Goal: Answer question/provide support

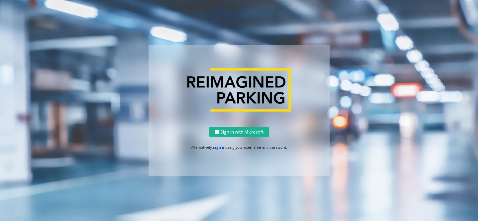
click at [220, 149] on link "sign in" at bounding box center [219, 147] width 13 height 5
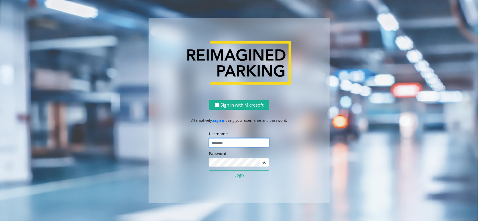
click at [227, 142] on input "text" at bounding box center [239, 143] width 60 height 9
type input "******"
click at [209, 171] on button "Login" at bounding box center [239, 175] width 60 height 9
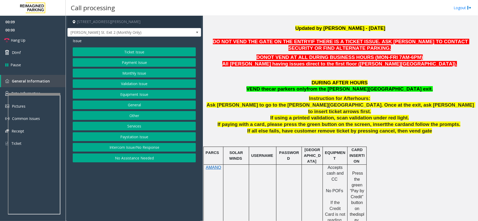
scroll to position [175, 0]
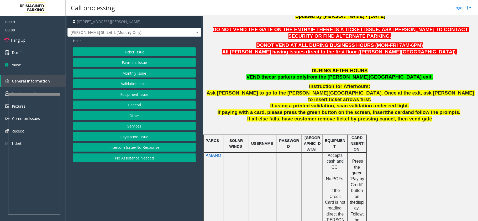
click at [143, 126] on button "Services" at bounding box center [134, 126] width 123 height 9
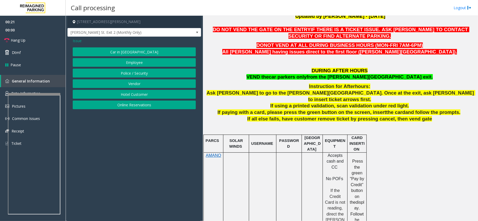
click at [80, 40] on span "Issue" at bounding box center [77, 41] width 9 height 6
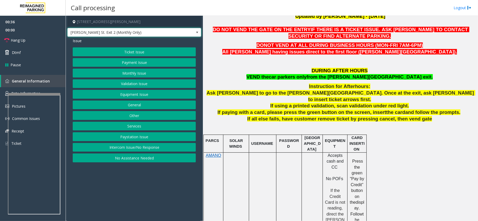
click at [197, 34] on span at bounding box center [197, 32] width 4 height 4
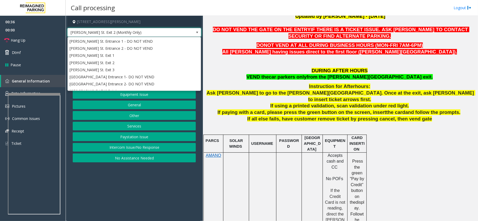
scroll to position [43, 0]
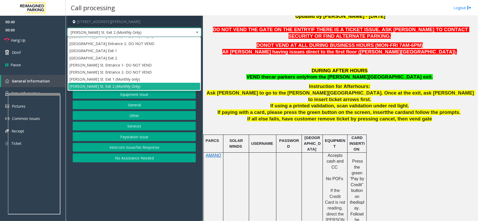
click at [197, 34] on span at bounding box center [197, 32] width 4 height 4
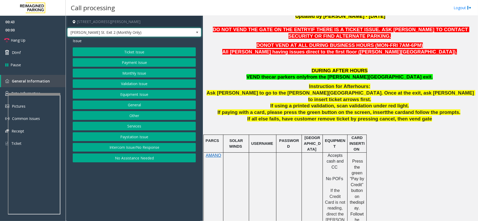
click at [148, 116] on button "Other" at bounding box center [134, 115] width 123 height 9
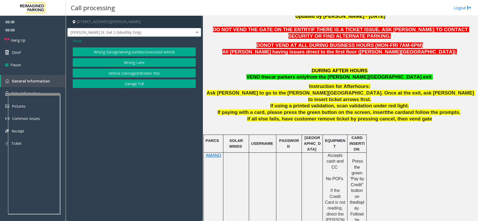
click at [140, 61] on button "Wrong Lane" at bounding box center [134, 62] width 123 height 9
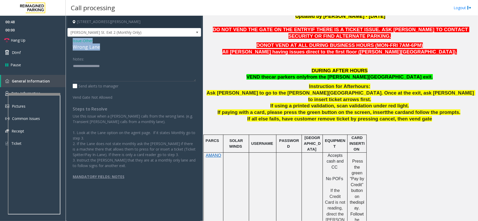
drag, startPoint x: 100, startPoint y: 48, endPoint x: 66, endPoint y: 41, distance: 34.2
click at [66, 41] on app-call-processing-form "[STREET_ADDRESS][PERSON_NAME] [PERSON_NAME] St. Exit 2 (Monthly Only) Issue - O…" at bounding box center [134, 119] width 137 height 206
click at [101, 75] on textarea at bounding box center [134, 72] width 123 height 20
click at [14, 41] on span "Hang Up" at bounding box center [18, 41] width 15 height 6
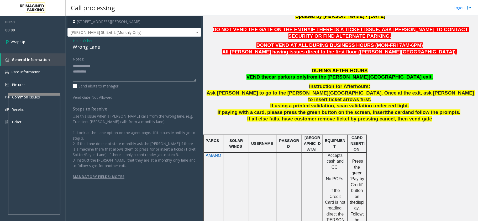
click at [99, 71] on textarea at bounding box center [134, 72] width 123 height 20
type textarea "**********"
click at [21, 42] on span "Wrap Up" at bounding box center [17, 42] width 15 height 6
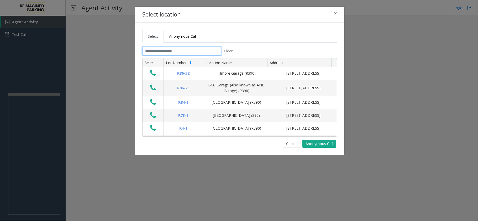
click at [184, 52] on input "text" at bounding box center [181, 51] width 79 height 9
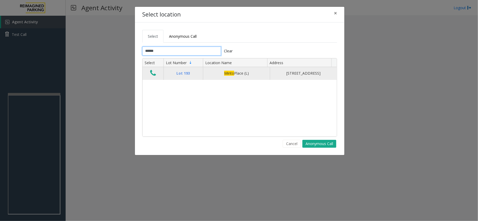
type input "*****"
click at [152, 76] on icon "Data table" at bounding box center [153, 73] width 6 height 7
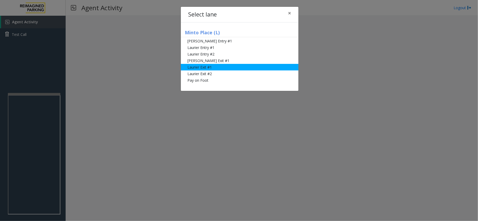
click at [200, 66] on li "Laurier Exit #1" at bounding box center [240, 67] width 118 height 7
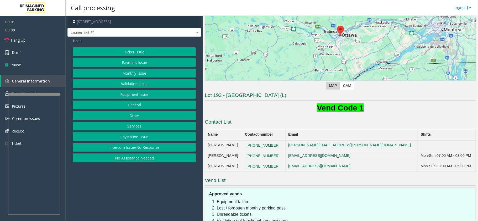
scroll to position [70, 0]
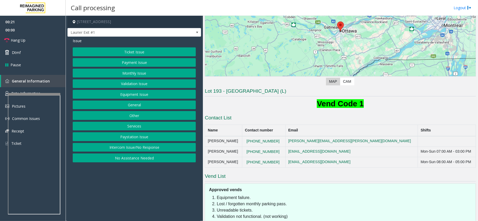
click at [144, 63] on button "Payment Issue" at bounding box center [134, 62] width 123 height 9
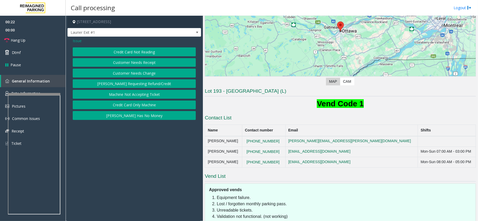
click at [148, 53] on button "Credit Card Not Reading" at bounding box center [134, 52] width 123 height 9
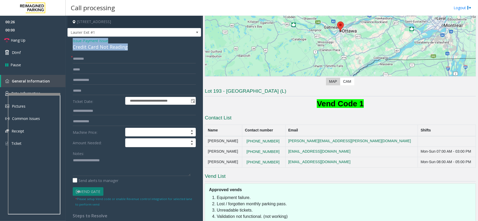
drag, startPoint x: 128, startPoint y: 47, endPoint x: 67, endPoint y: 41, distance: 61.1
click at [67, 41] on app-call-processing-form "**********" at bounding box center [134, 119] width 137 height 206
click at [117, 167] on textarea at bounding box center [132, 167] width 118 height 20
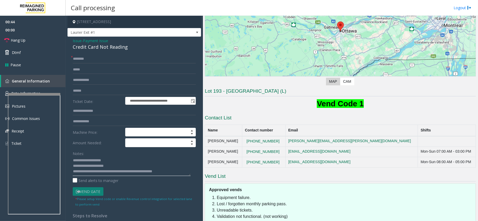
type textarea "**********"
click at [89, 92] on input "text" at bounding box center [134, 91] width 123 height 9
type input "*****"
click at [80, 59] on input "text" at bounding box center [134, 59] width 123 height 9
type input "******"
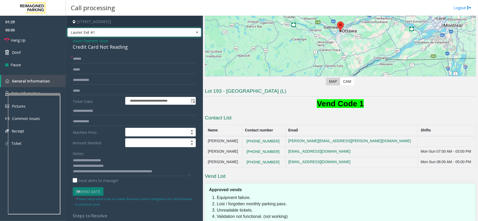
click at [195, 34] on span at bounding box center [197, 32] width 4 height 4
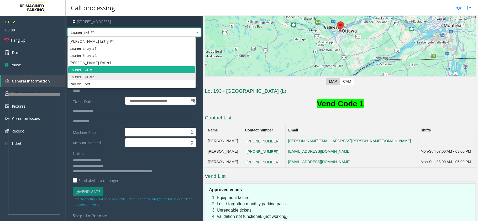
click at [91, 78] on li "Laurier Exit #2" at bounding box center [131, 76] width 127 height 7
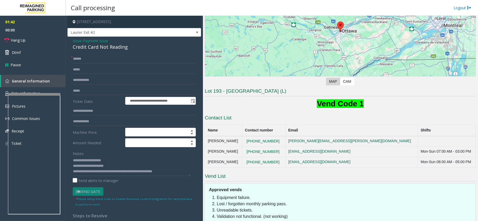
click at [77, 40] on span "Issue" at bounding box center [77, 41] width 9 height 6
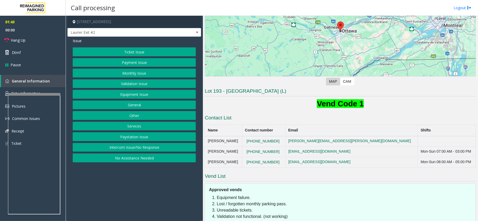
click at [122, 96] on button "Equipment Issue" at bounding box center [134, 94] width 123 height 9
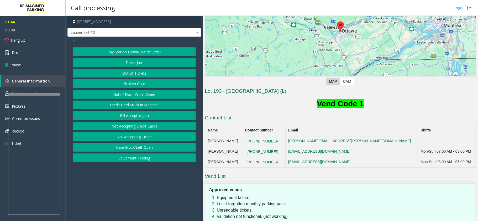
click at [124, 95] on button "Gate / Door Won't Open" at bounding box center [134, 94] width 123 height 9
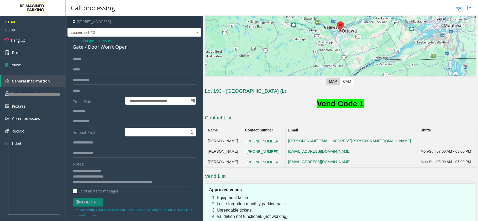
click at [78, 41] on span "Issue" at bounding box center [77, 41] width 9 height 6
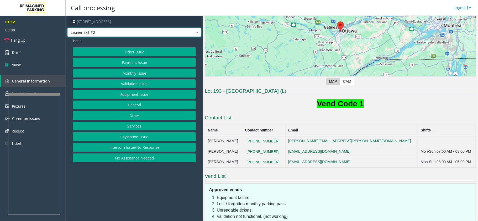
click at [193, 33] on span at bounding box center [196, 32] width 7 height 8
click at [105, 190] on app-call-processing-form "[STREET_ADDRESS] Laurier Exit #2 Issue Ticket Issue Payment Issue Monthly Issue…" at bounding box center [134, 119] width 137 height 206
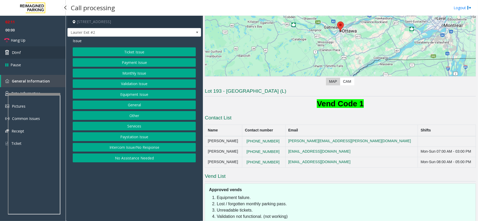
click at [18, 51] on span "Dtmf" at bounding box center [16, 53] width 9 height 6
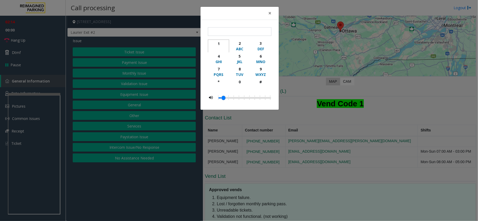
click at [219, 43] on div "1" at bounding box center [218, 44] width 14 height 6
type input "*"
click at [271, 14] on span "×" at bounding box center [269, 12] width 3 height 7
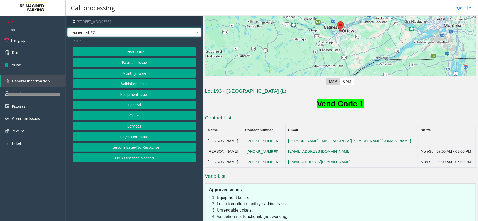
click at [196, 32] on span at bounding box center [197, 32] width 4 height 4
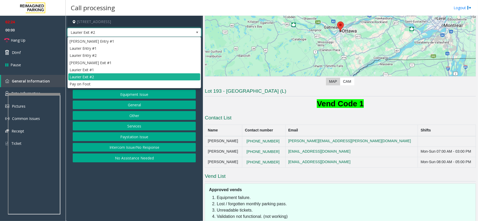
click at [196, 34] on span at bounding box center [197, 32] width 4 height 4
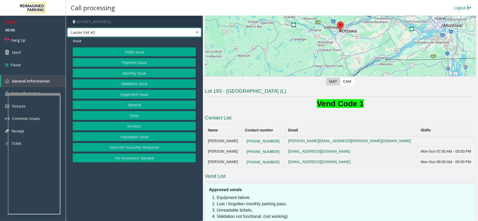
click at [145, 60] on button "Payment Issue" at bounding box center [134, 62] width 123 height 9
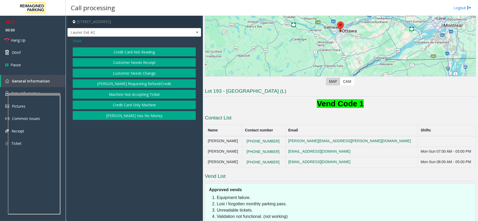
click at [139, 52] on button "Credit Card Not Reading" at bounding box center [134, 52] width 123 height 9
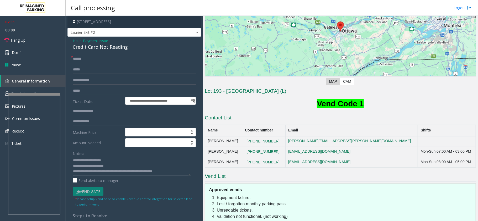
click at [172, 171] on textarea at bounding box center [132, 167] width 118 height 20
click at [12, 38] on span "Hang Up" at bounding box center [18, 41] width 15 height 6
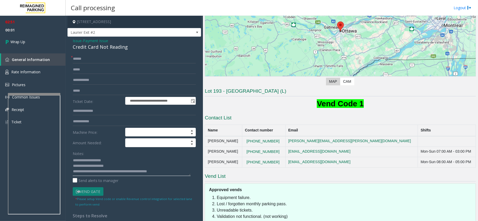
click at [171, 173] on textarea at bounding box center [132, 167] width 118 height 20
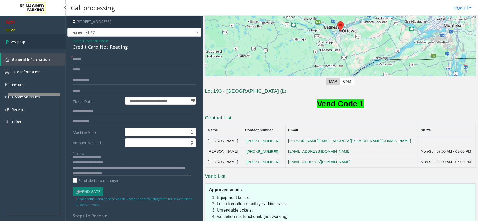
type textarea "**********"
click at [7, 39] on icon at bounding box center [7, 42] width 5 height 9
